Goal: Task Accomplishment & Management: Use online tool/utility

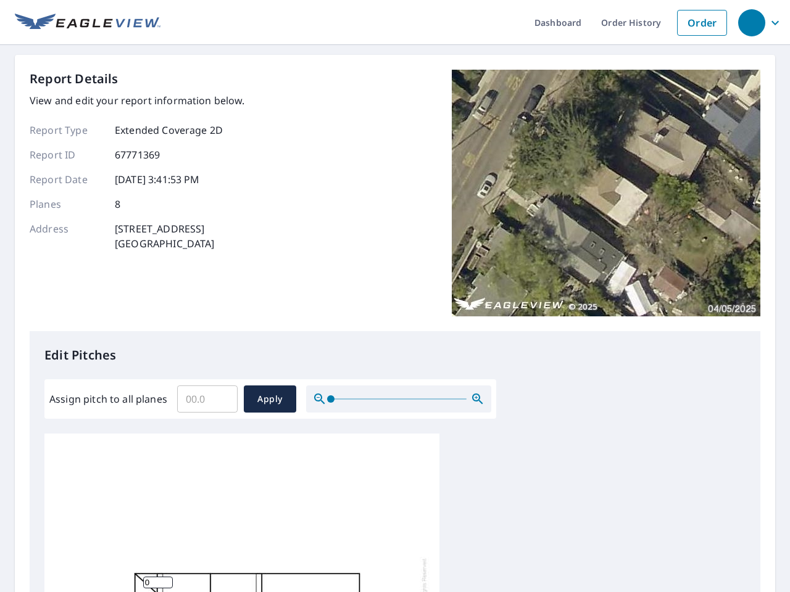
click at [395, 296] on div "Report Details View and edit your report information below. Report Type Extende…" at bounding box center [395, 201] width 730 height 262
click at [751, 22] on div "button" at bounding box center [751, 22] width 27 height 27
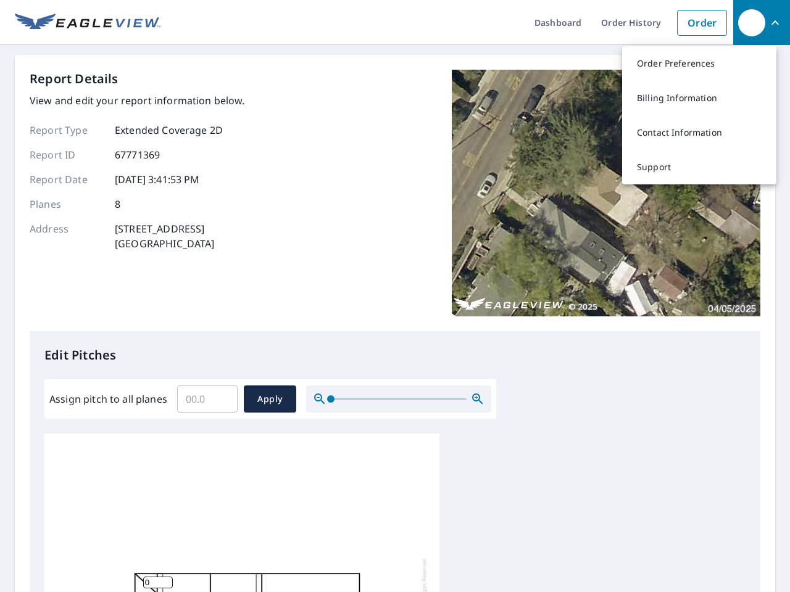
click at [207, 399] on input "Assign pitch to all planes" at bounding box center [207, 399] width 60 height 35
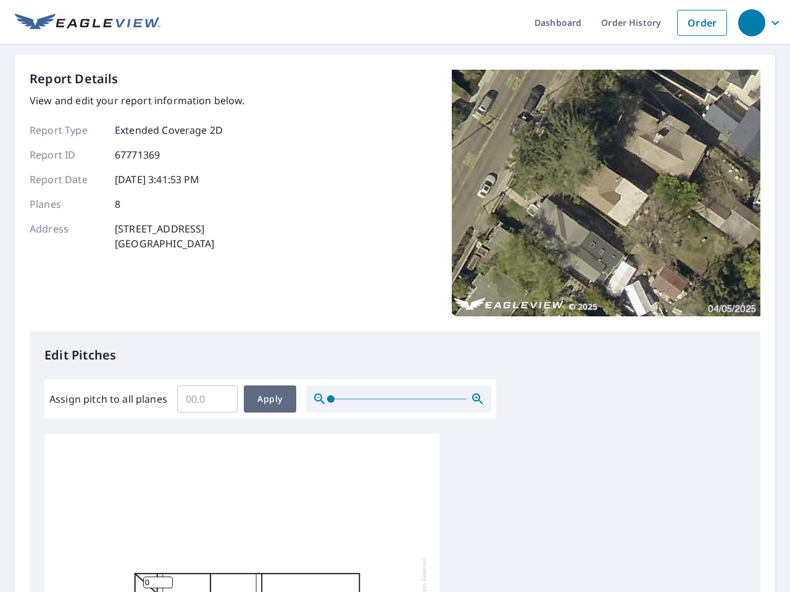
click at [270, 399] on span "Apply" at bounding box center [270, 399] width 33 height 15
click at [477, 399] on icon "button" at bounding box center [477, 399] width 15 height 15
